Goal: Information Seeking & Learning: Learn about a topic

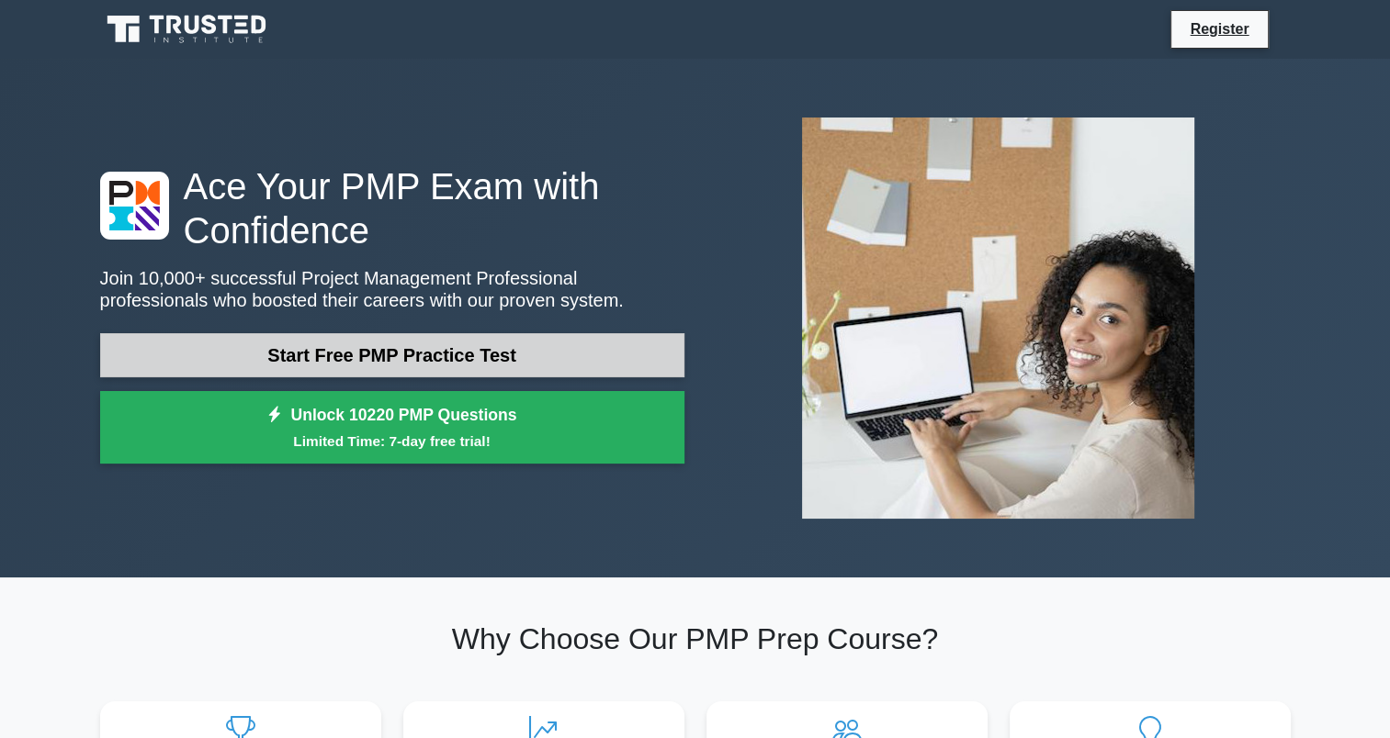
click at [547, 356] on link "Start Free PMP Practice Test" at bounding box center [392, 355] width 584 height 44
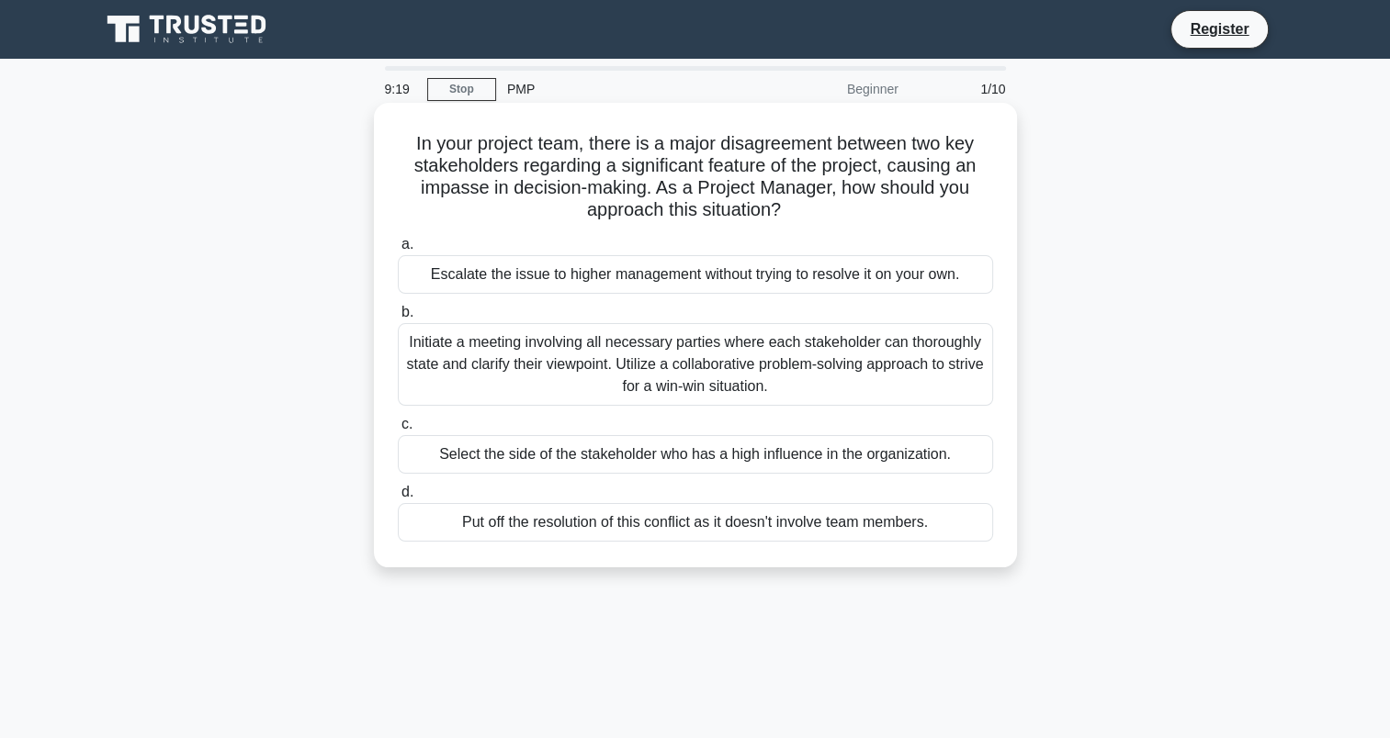
click at [838, 332] on div "Initiate a meeting involving all necessary parties where each stakeholder can t…" at bounding box center [695, 364] width 595 height 83
click at [398, 319] on input "b. Initiate a meeting involving all necessary parties where each stakeholder ca…" at bounding box center [398, 313] width 0 height 12
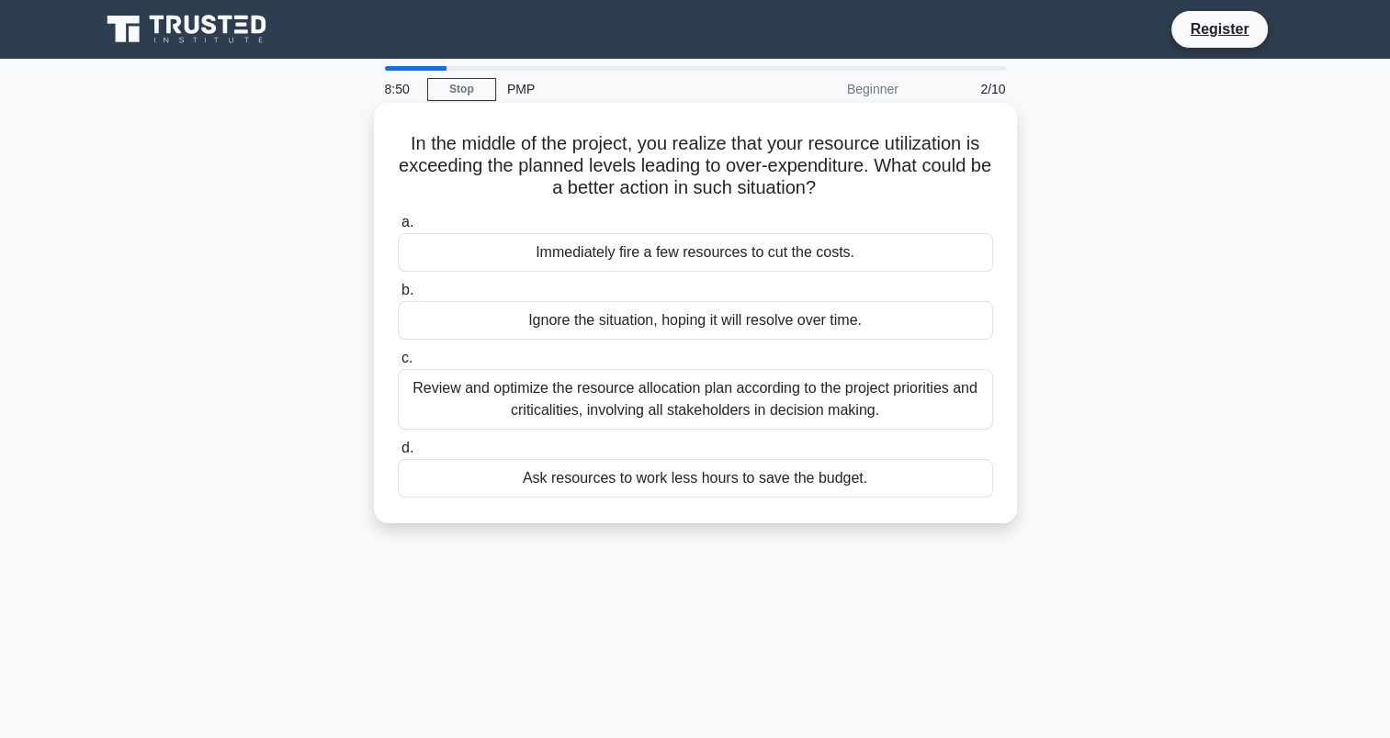
click at [687, 422] on div "Review and optimize the resource allocation plan according to the project prior…" at bounding box center [695, 399] width 595 height 61
click at [398, 365] on input "c. Review and optimize the resource allocation plan according to the project pr…" at bounding box center [398, 359] width 0 height 12
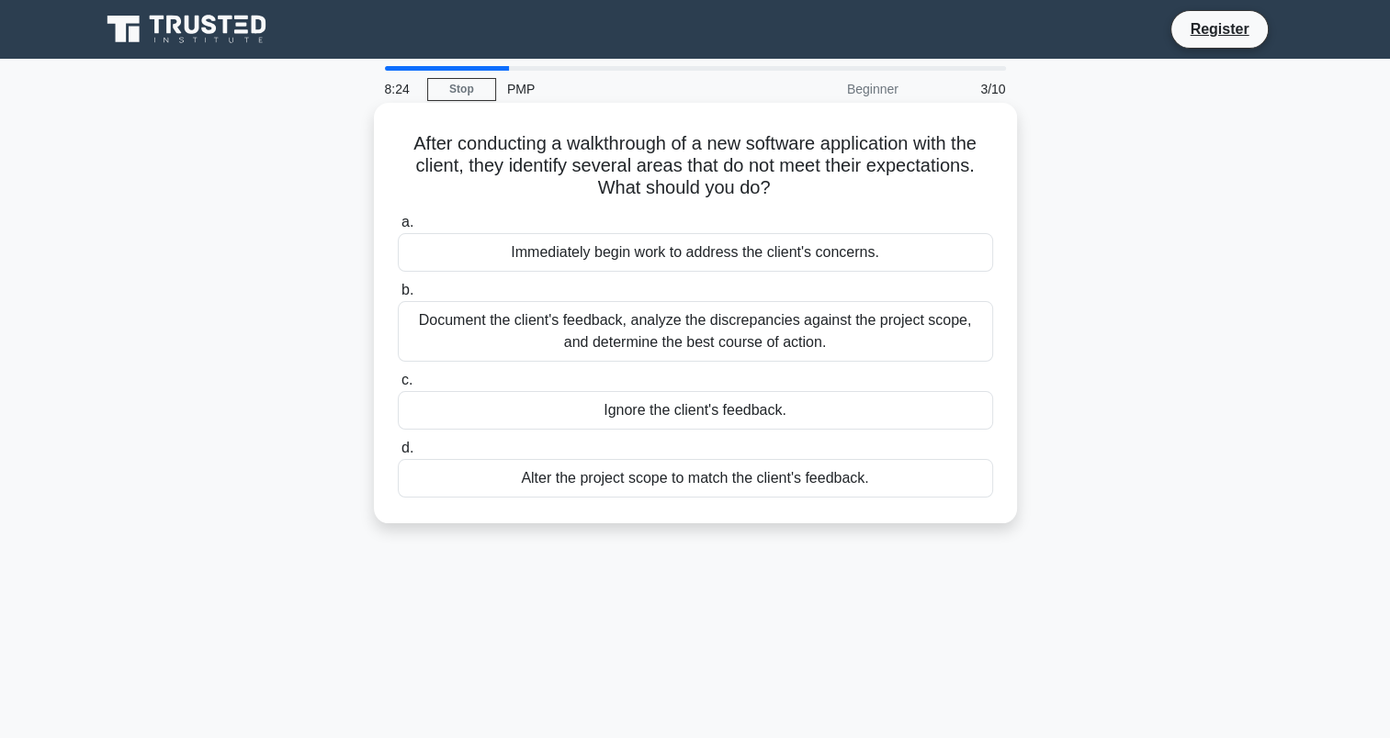
click at [808, 336] on div "Document the client's feedback, analyze the discrepancies against the project s…" at bounding box center [695, 331] width 595 height 61
click at [398, 297] on input "b. Document the client's feedback, analyze the discrepancies against the projec…" at bounding box center [398, 291] width 0 height 12
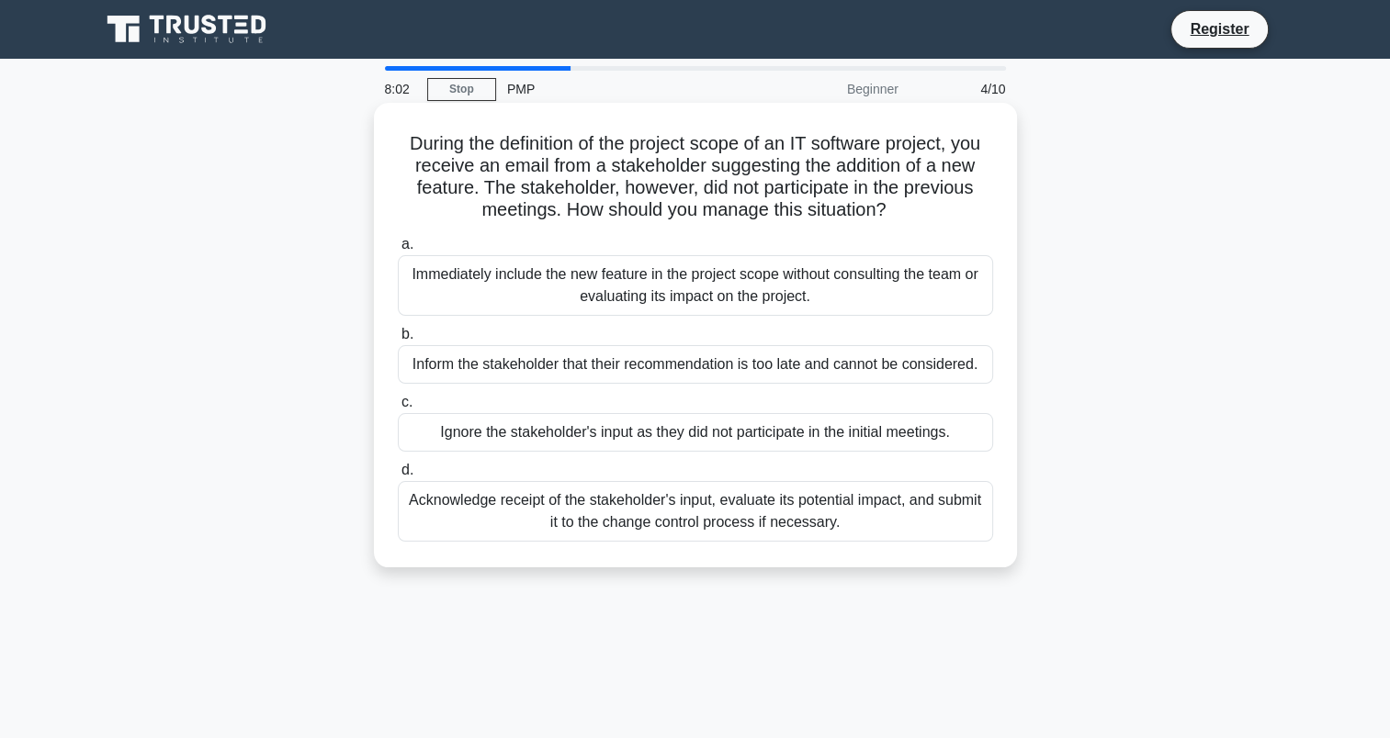
click at [555, 376] on div "Inform the stakeholder that their recommendation is too late and cannot be cons…" at bounding box center [695, 364] width 595 height 39
click at [398, 341] on input "b. Inform the stakeholder that their recommendation is too late and cannot be c…" at bounding box center [398, 335] width 0 height 12
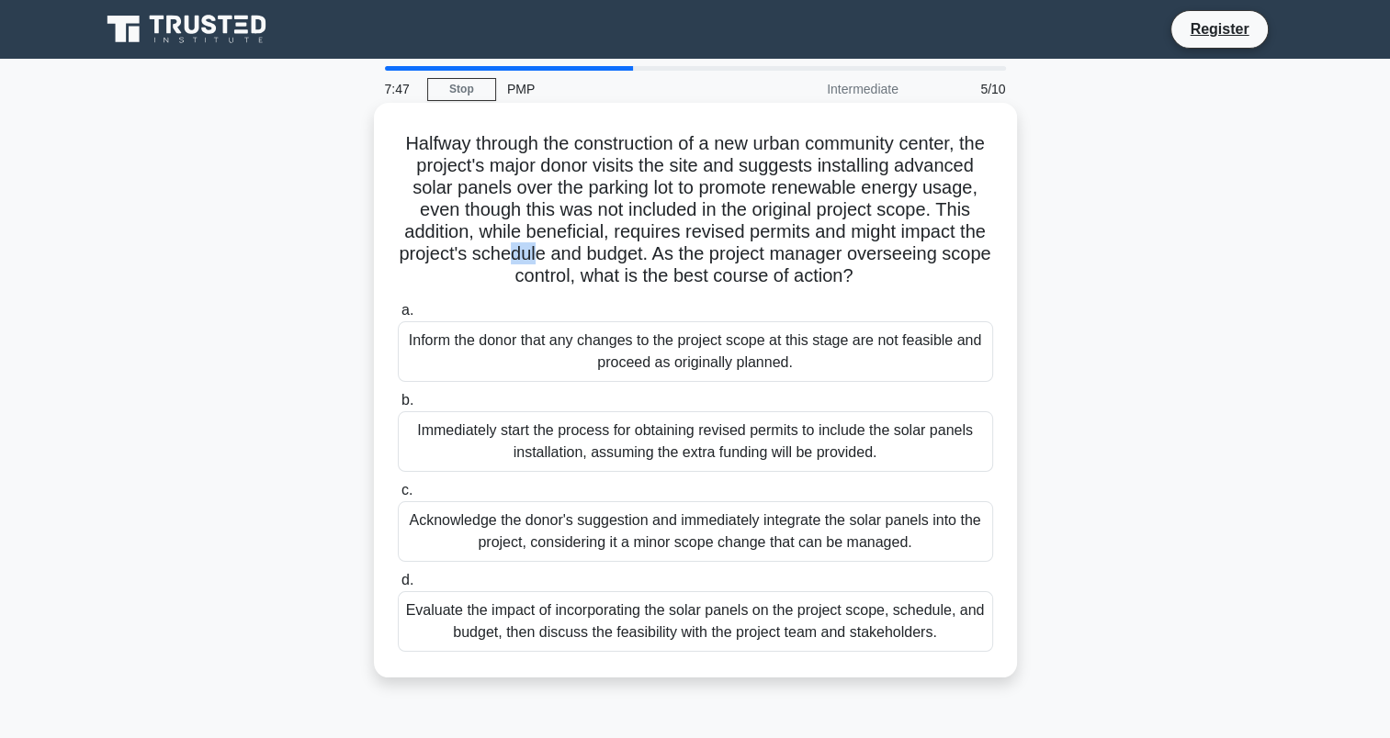
drag, startPoint x: 696, startPoint y: 248, endPoint x: 723, endPoint y: 252, distance: 26.9
click at [723, 252] on h5 "Halfway through the construction of a new urban community center, the project's…" at bounding box center [695, 210] width 599 height 156
drag, startPoint x: 723, startPoint y: 252, endPoint x: 596, endPoint y: 282, distance: 130.3
click at [596, 282] on h5 "Halfway through the construction of a new urban community center, the project's…" at bounding box center [695, 210] width 599 height 156
drag, startPoint x: 596, startPoint y: 282, endPoint x: 662, endPoint y: 371, distance: 111.0
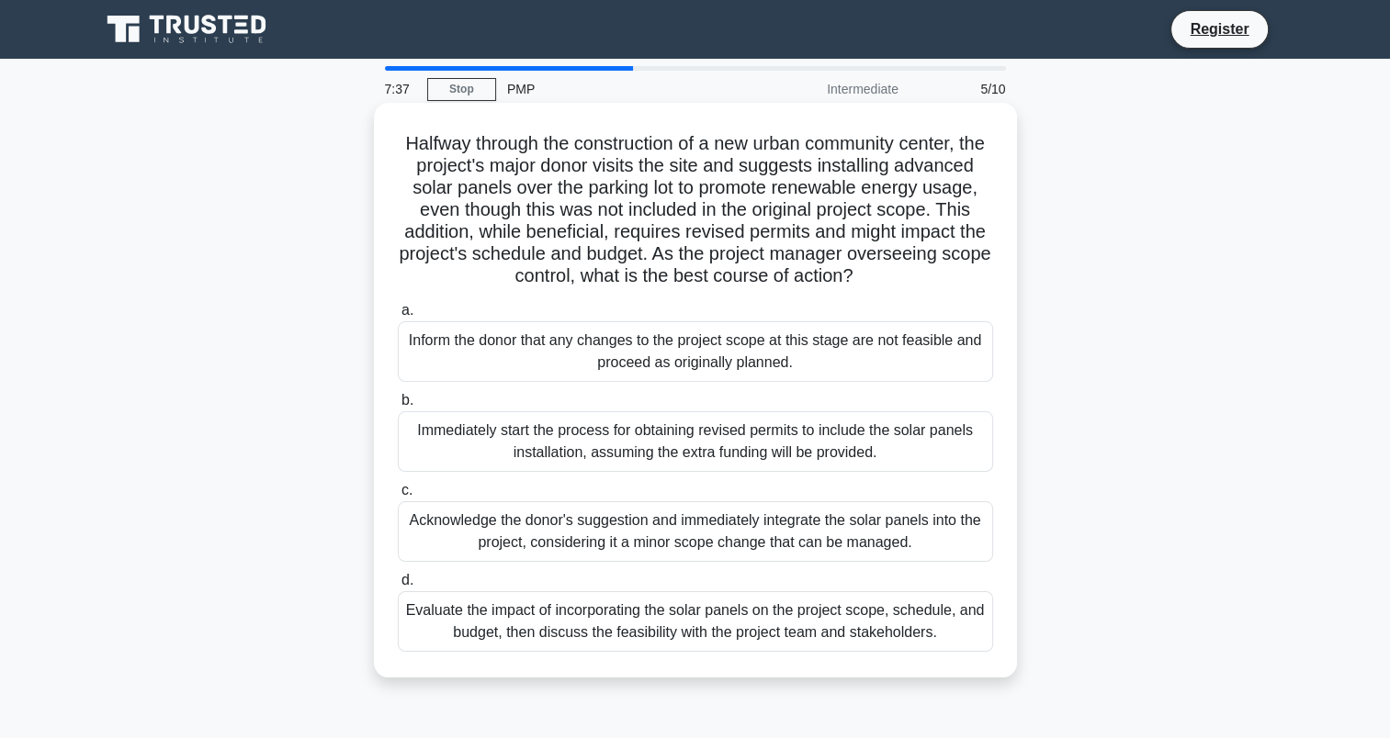
click at [662, 371] on div "Halfway through the construction of a new urban community center, the project's…" at bounding box center [695, 390] width 628 height 560
click at [949, 652] on div "Evaluate the impact of incorporating the solar panels on the project scope, sch…" at bounding box center [695, 622] width 595 height 61
click at [398, 587] on input "d. Evaluate the impact of incorporating the solar panels on the project scope, …" at bounding box center [398, 581] width 0 height 12
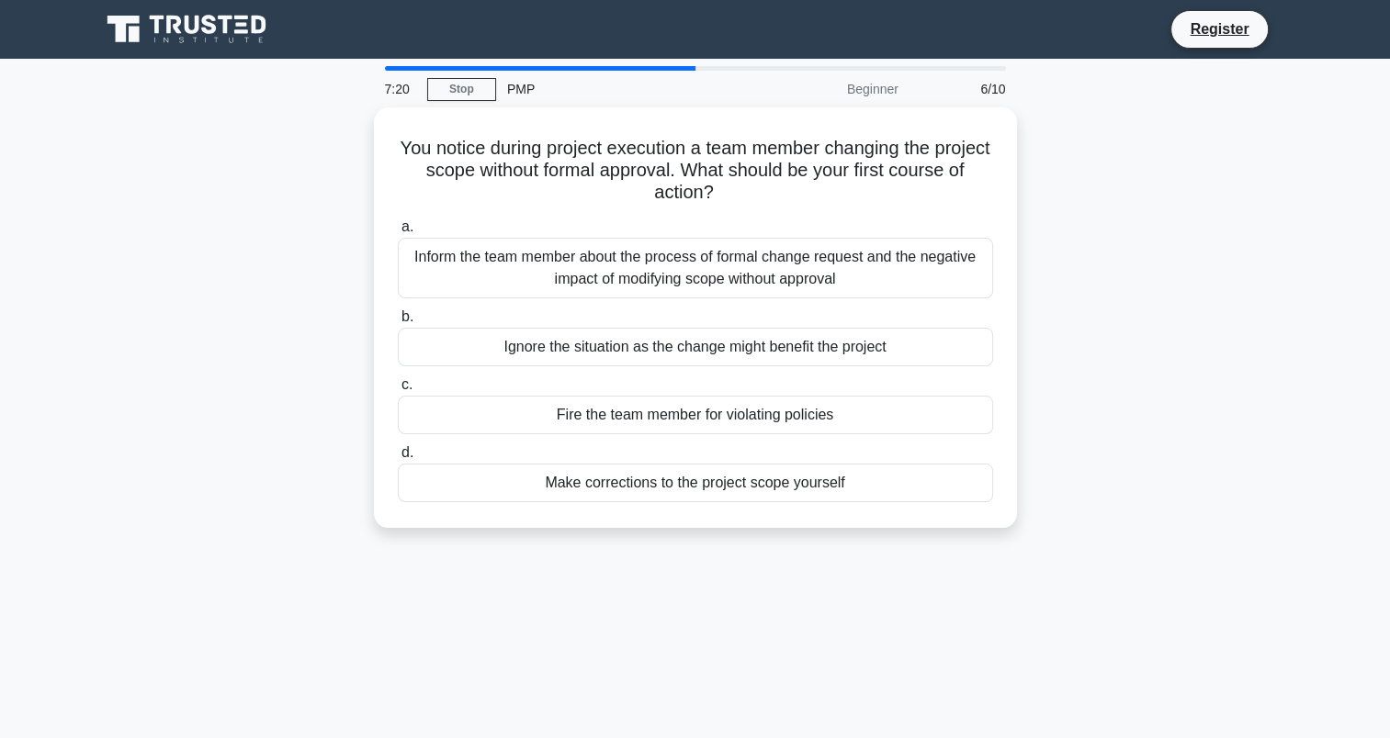
drag, startPoint x: 949, startPoint y: 659, endPoint x: 1043, endPoint y: 524, distance: 163.6
click at [1043, 524] on div "7:20 Stop PMP Beginner 6/10 You notice during project execution a team member c…" at bounding box center [695, 525] width 1212 height 919
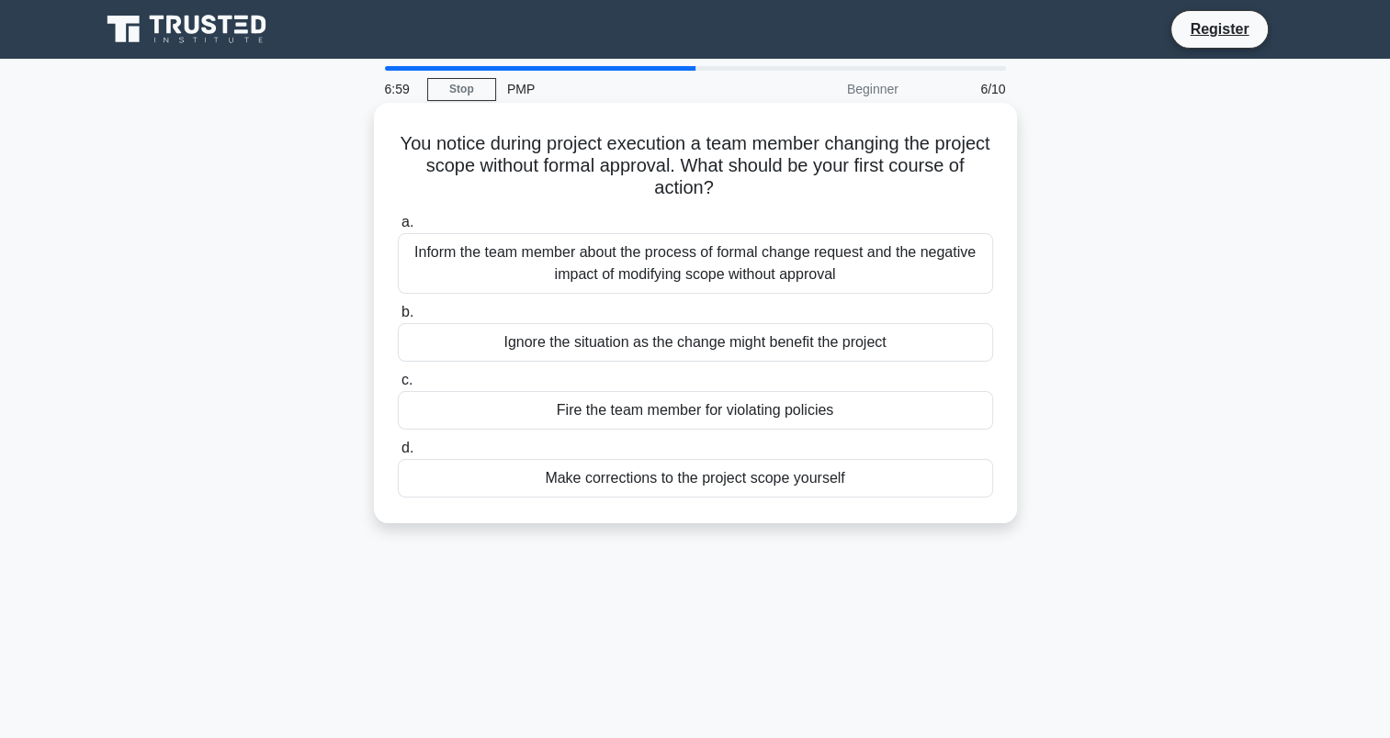
click at [499, 278] on div "Inform the team member about the process of formal change request and the negat…" at bounding box center [695, 263] width 595 height 61
click at [398, 229] on input "a. Inform the team member about the process of formal change request and the ne…" at bounding box center [398, 223] width 0 height 12
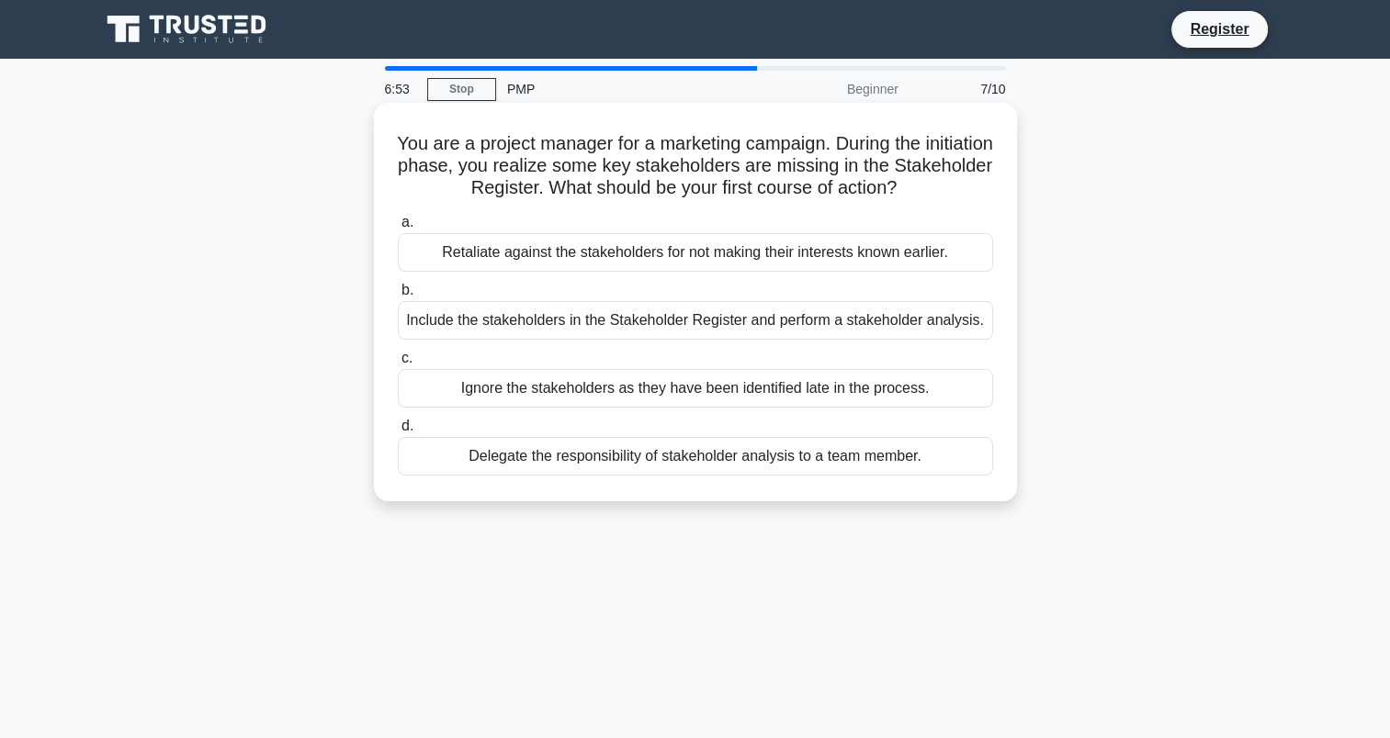
click at [442, 312] on div "Include the stakeholders in the Stakeholder Register and perform a stakeholder …" at bounding box center [695, 320] width 595 height 39
click at [398, 297] on input "b. Include the stakeholders in the Stakeholder Register and perform a stakehold…" at bounding box center [398, 291] width 0 height 12
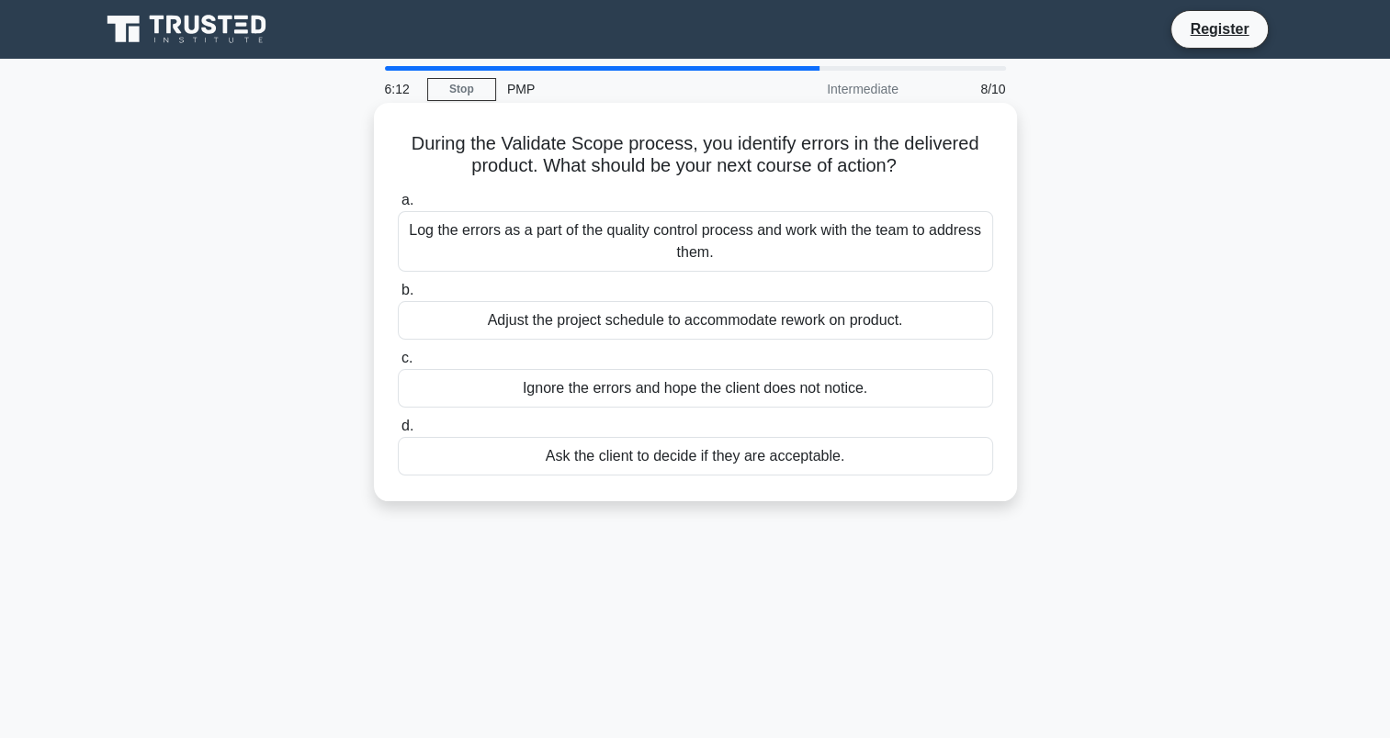
click at [680, 332] on div "Adjust the project schedule to accommodate rework on product." at bounding box center [695, 320] width 595 height 39
click at [398, 297] on input "b. Adjust the project schedule to accommodate rework on product." at bounding box center [398, 291] width 0 height 12
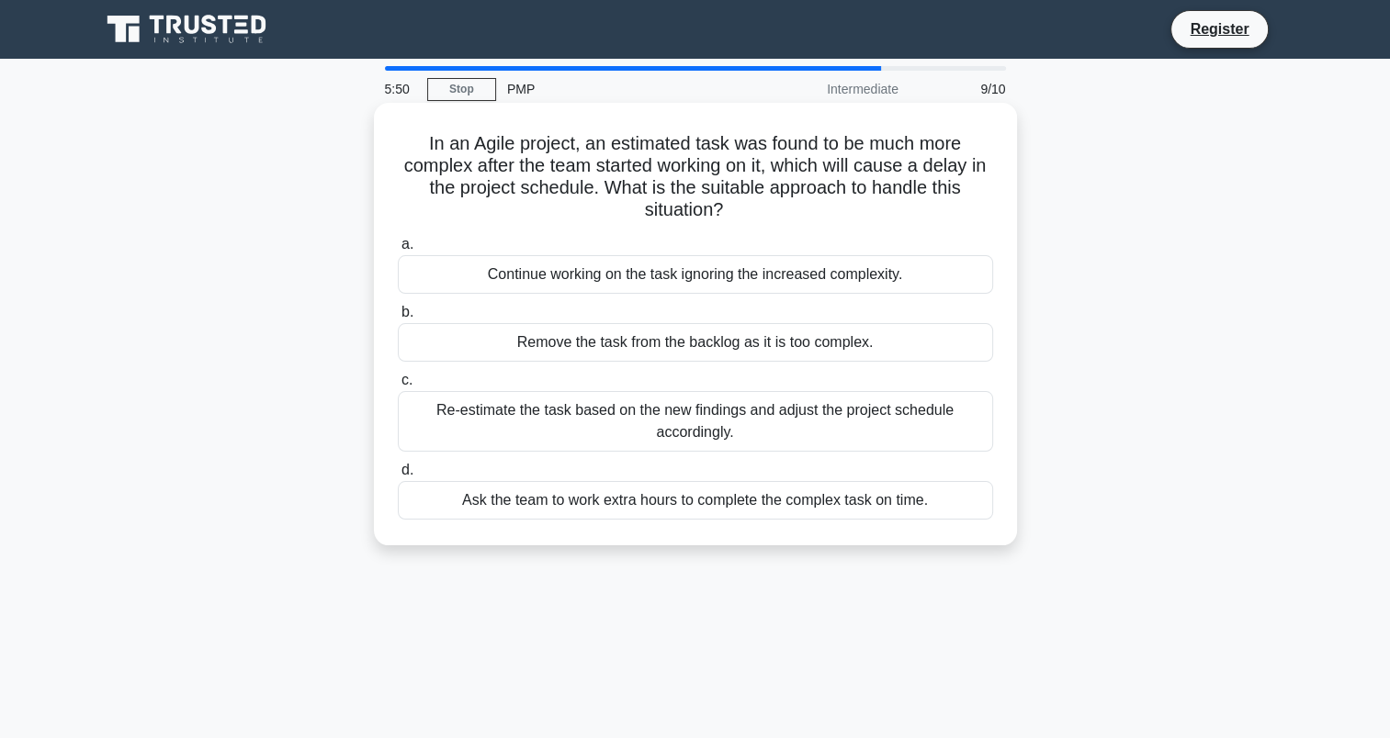
click at [837, 402] on div "Re-estimate the task based on the new findings and adjust the project schedule …" at bounding box center [695, 421] width 595 height 61
click at [398, 387] on input "c. Re-estimate the task based on the new findings and adjust the project schedu…" at bounding box center [398, 381] width 0 height 12
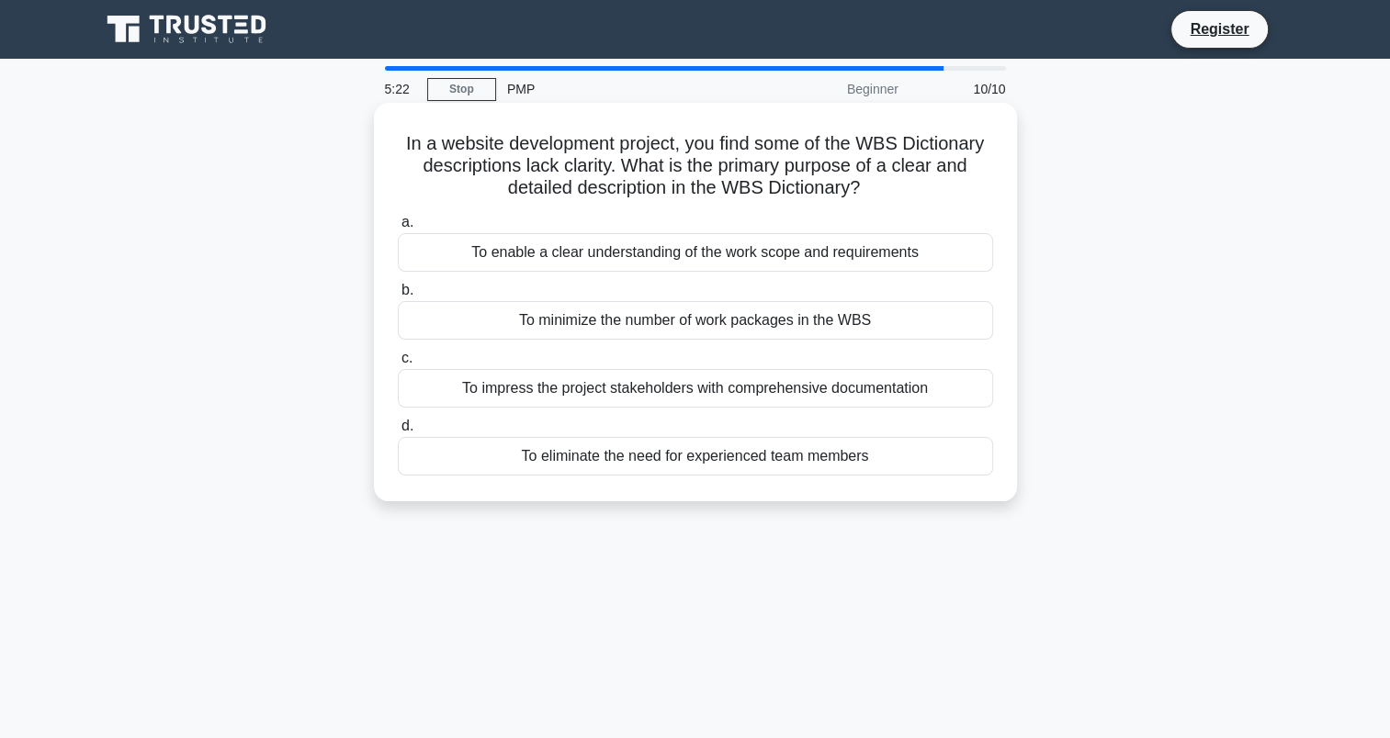
click at [952, 250] on div "To enable a clear understanding of the work scope and requirements" at bounding box center [695, 252] width 595 height 39
click at [398, 229] on input "a. To enable a clear understanding of the work scope and requirements" at bounding box center [398, 223] width 0 height 12
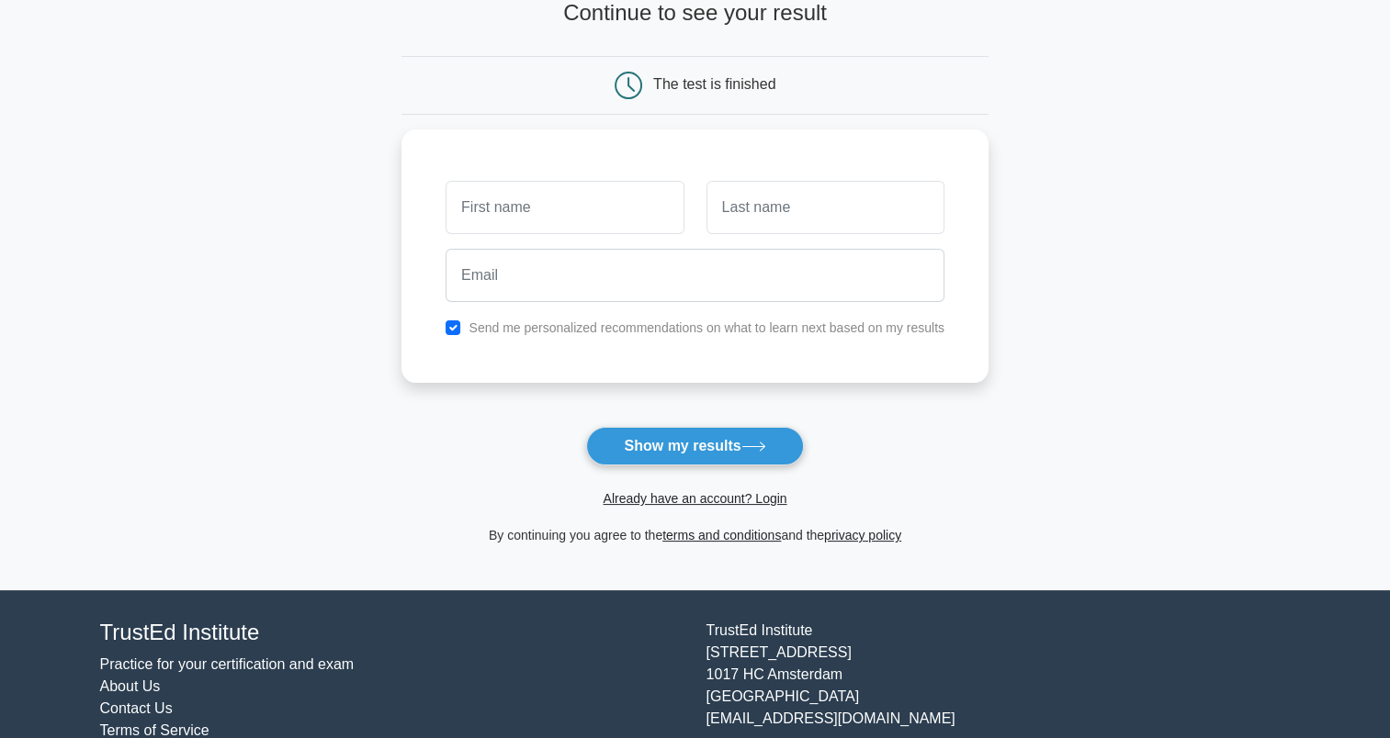
scroll to position [176, 0]
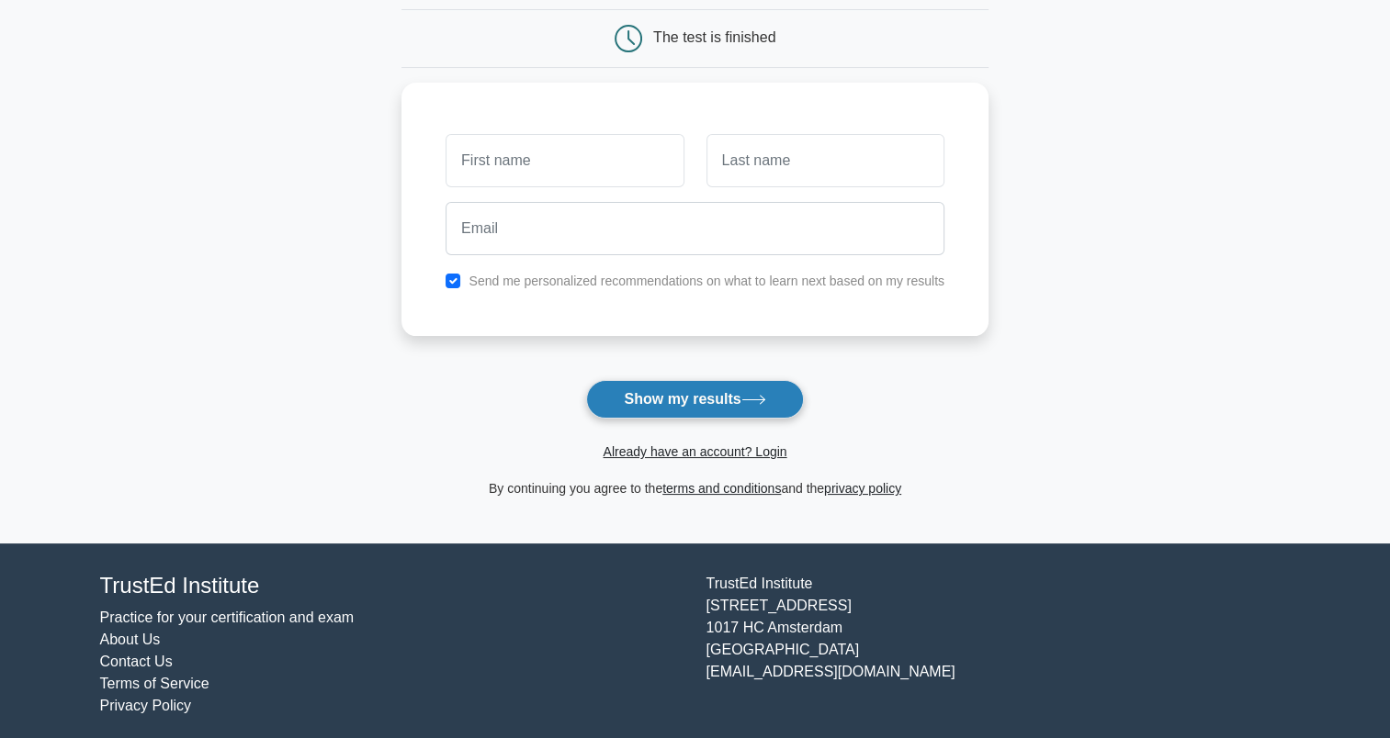
click at [717, 412] on button "Show my results" at bounding box center [694, 399] width 217 height 39
